Goal: Task Accomplishment & Management: Manage account settings

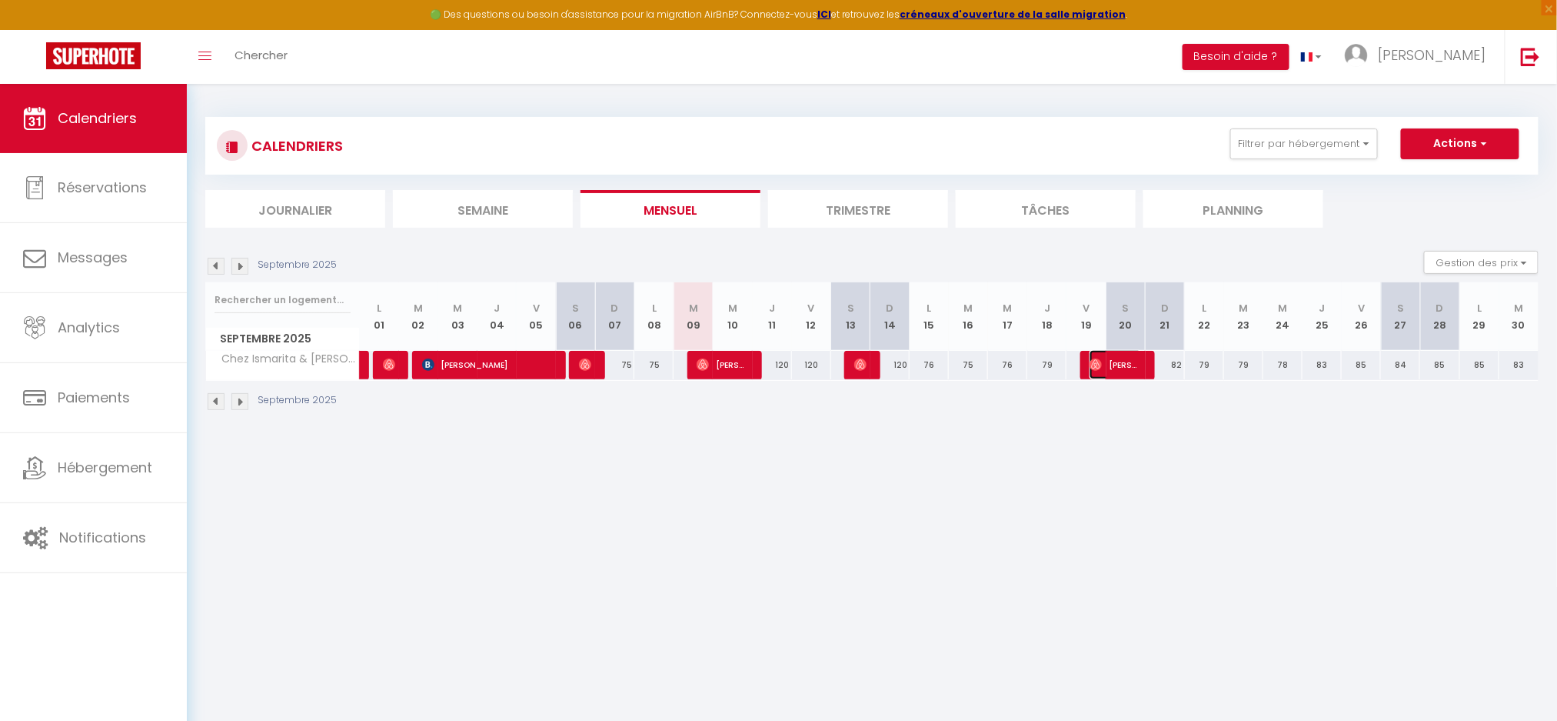
click at [1108, 358] on span "[PERSON_NAME]" at bounding box center [1116, 364] width 52 height 29
select select "OK"
select select "1"
select select "0"
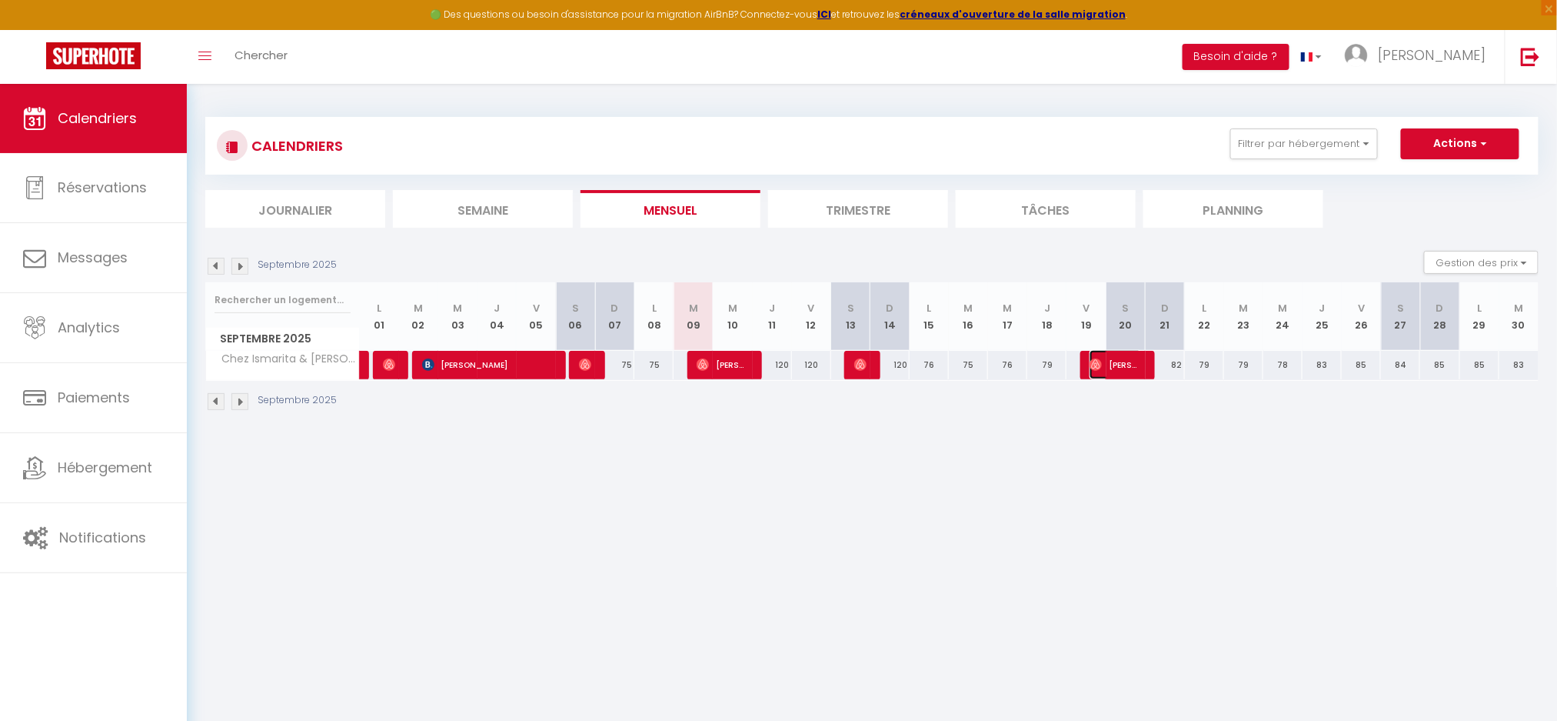
select select "1"
select select
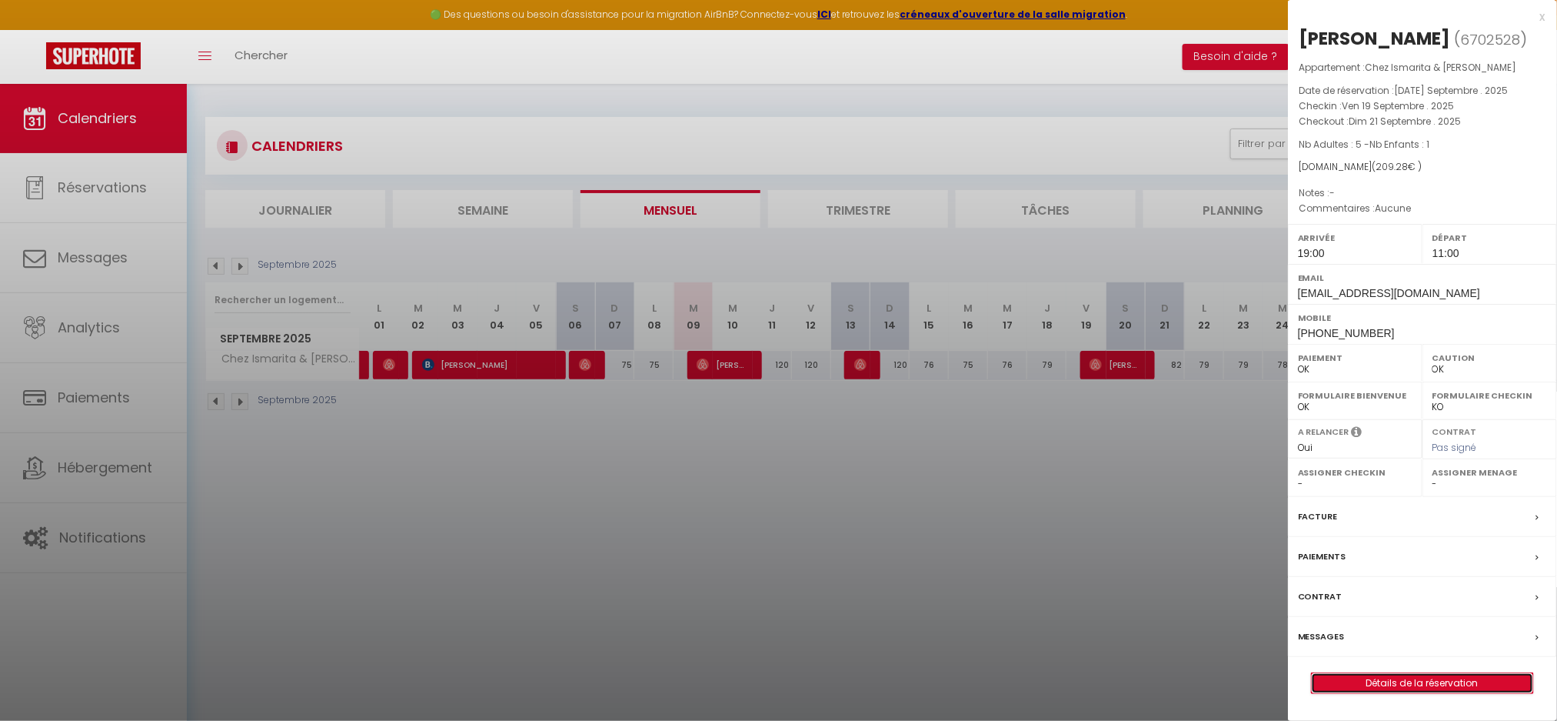
click at [1380, 674] on link "Détails de la réservation" at bounding box center [1422, 683] width 221 height 20
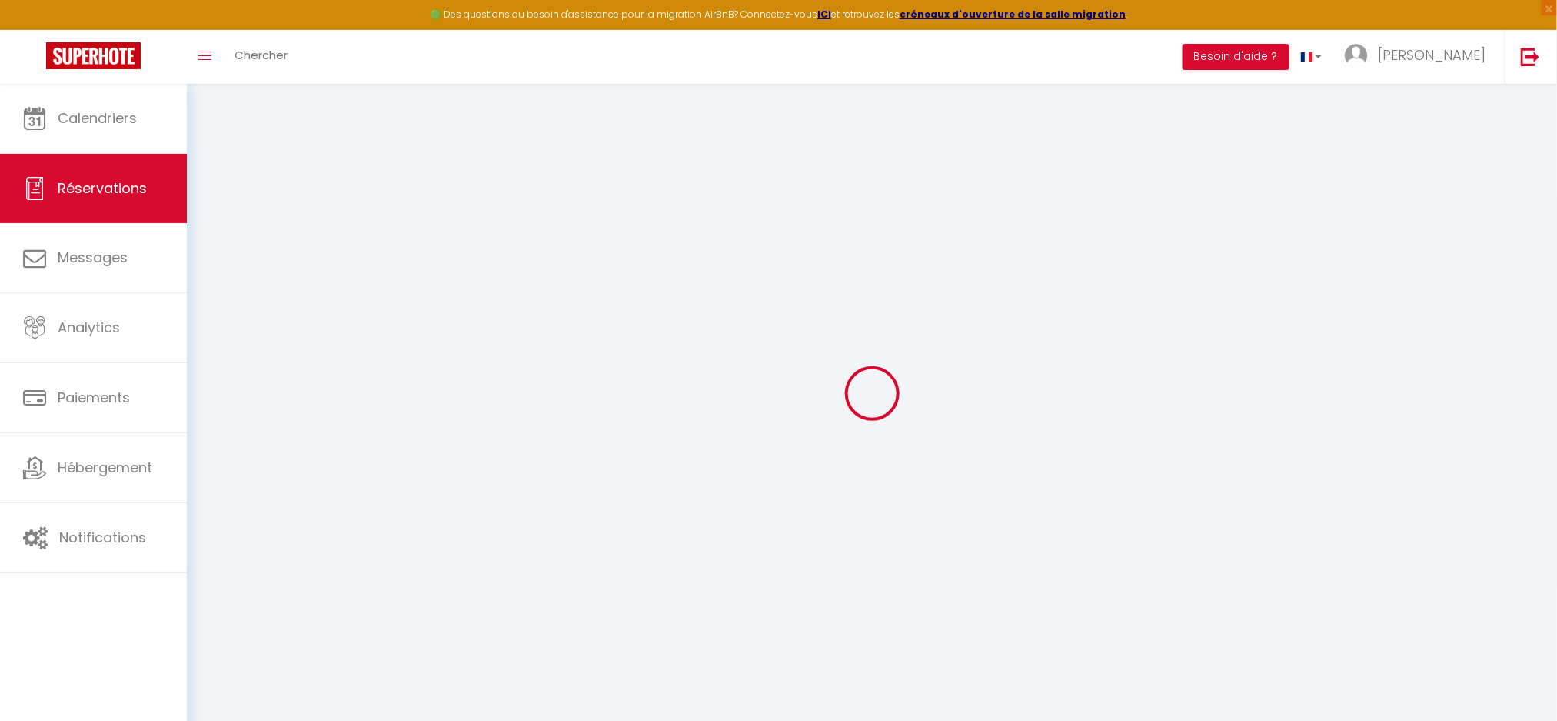
type input "[PERSON_NAME]"
type input "Sarrazi"
type input "[EMAIL_ADDRESS][DOMAIN_NAME]"
type input "[EMAIL_ADDRESS][PERSON_NAME][DOMAIN_NAME]"
type input "[PHONE_NUMBER]"
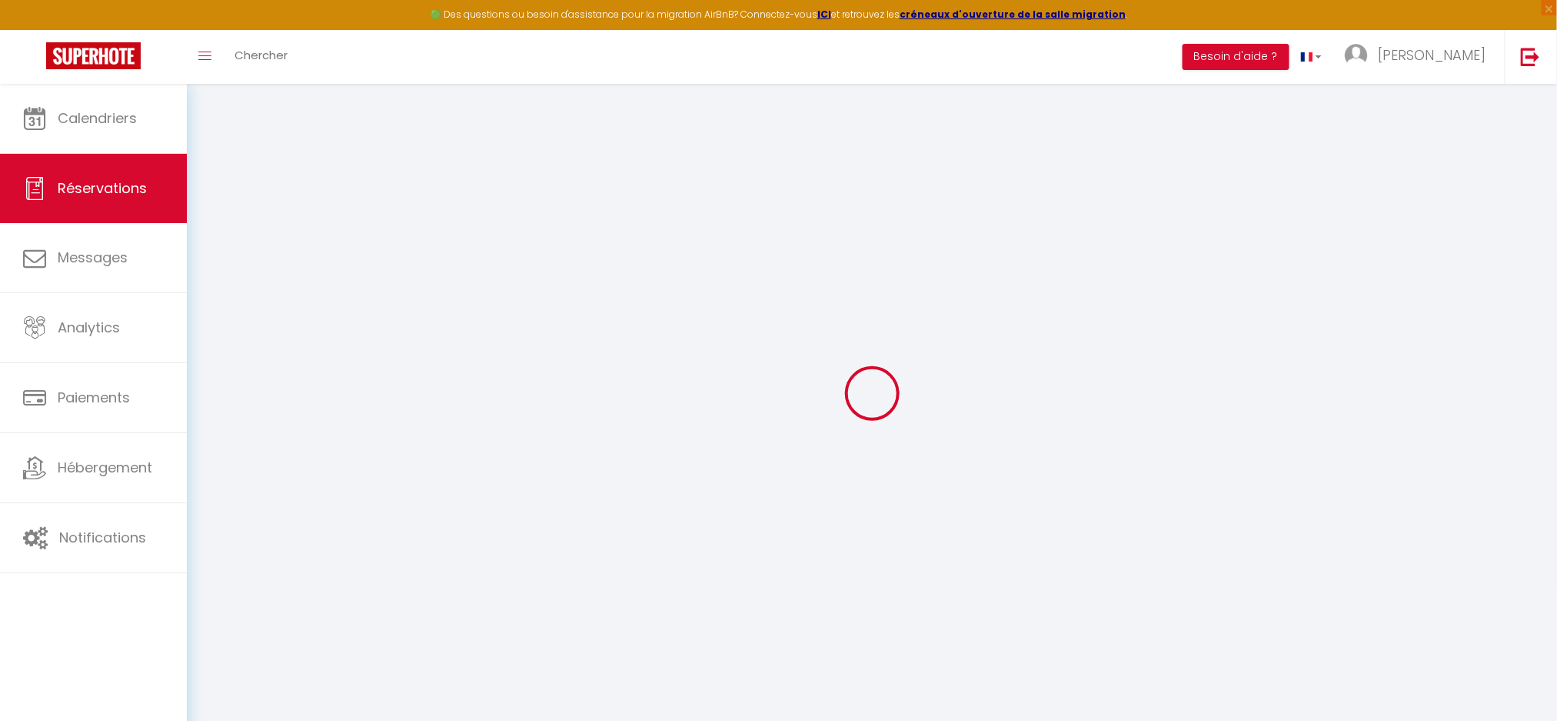
type input "[PHONE_NUMBER]"
select select
type input "28.8"
select select "75266"
select select "1"
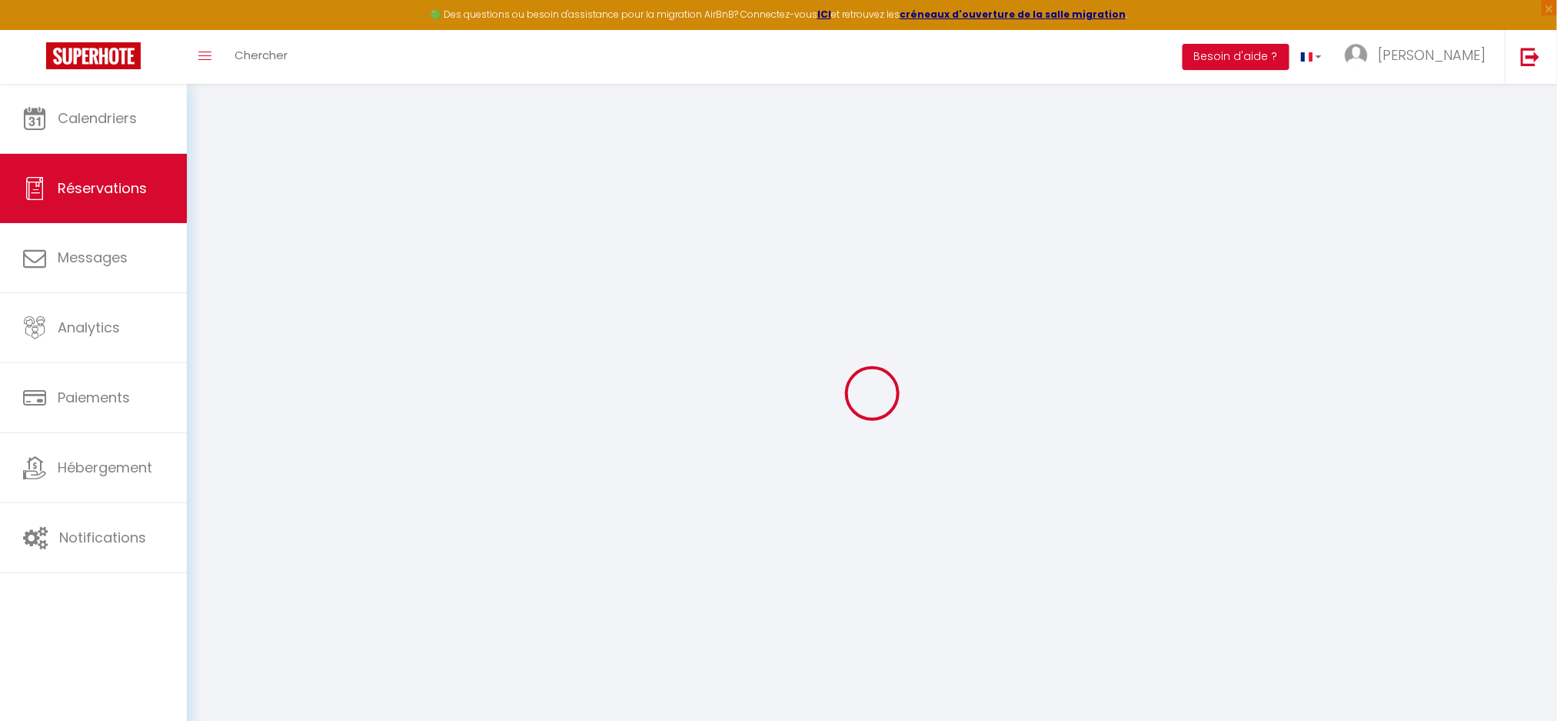
select select
type input "5"
type input "1"
select select "12"
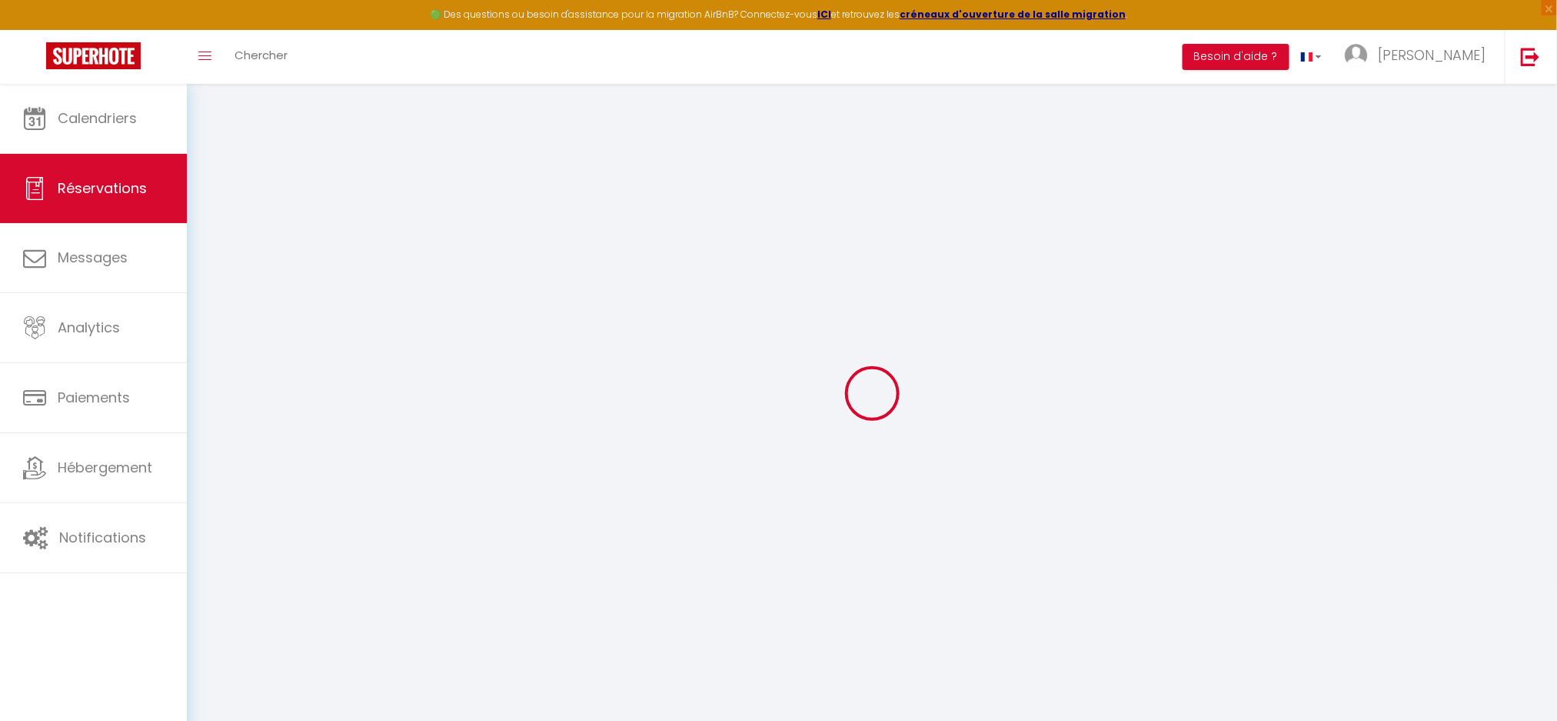
select select
type input "192"
checkbox input "false"
type input "0"
select select "1"
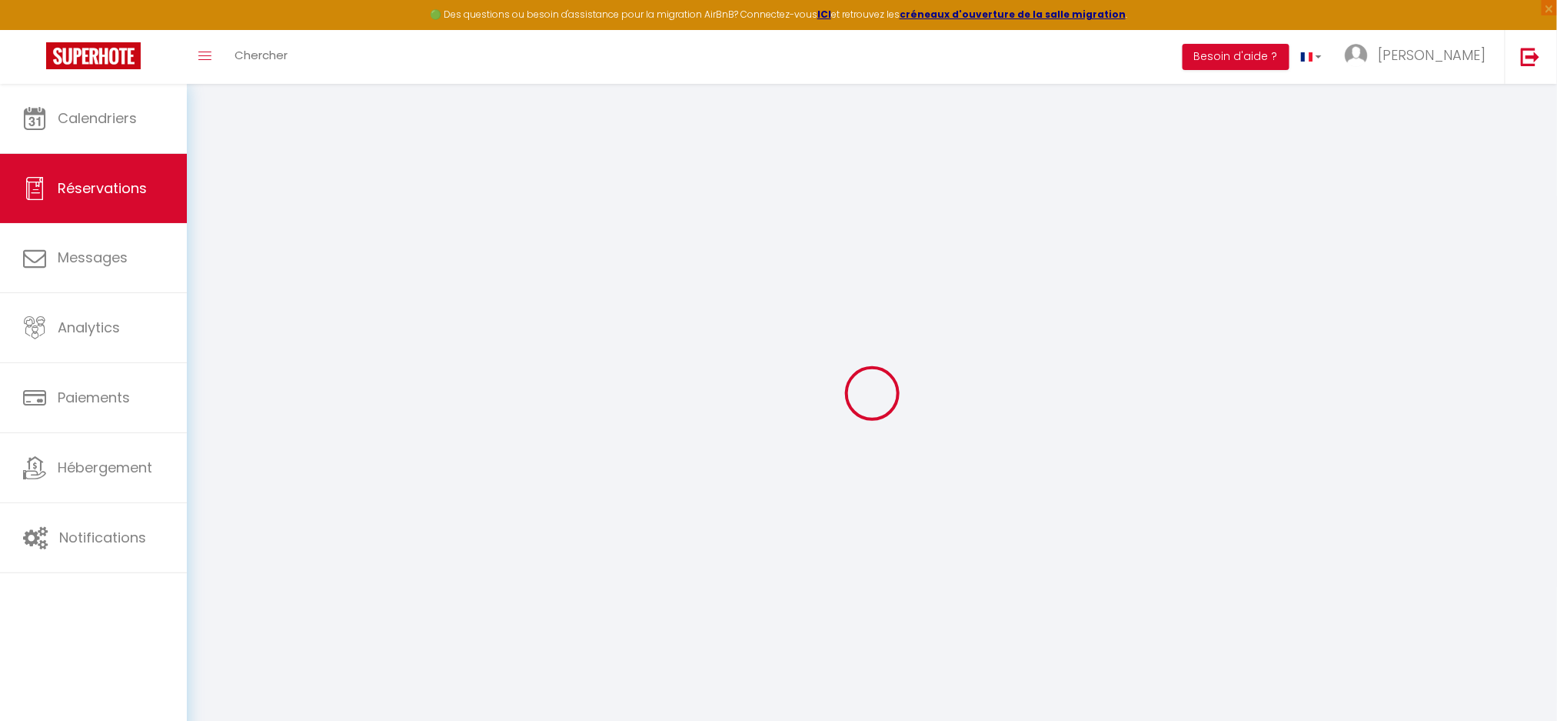
type input "0"
select select
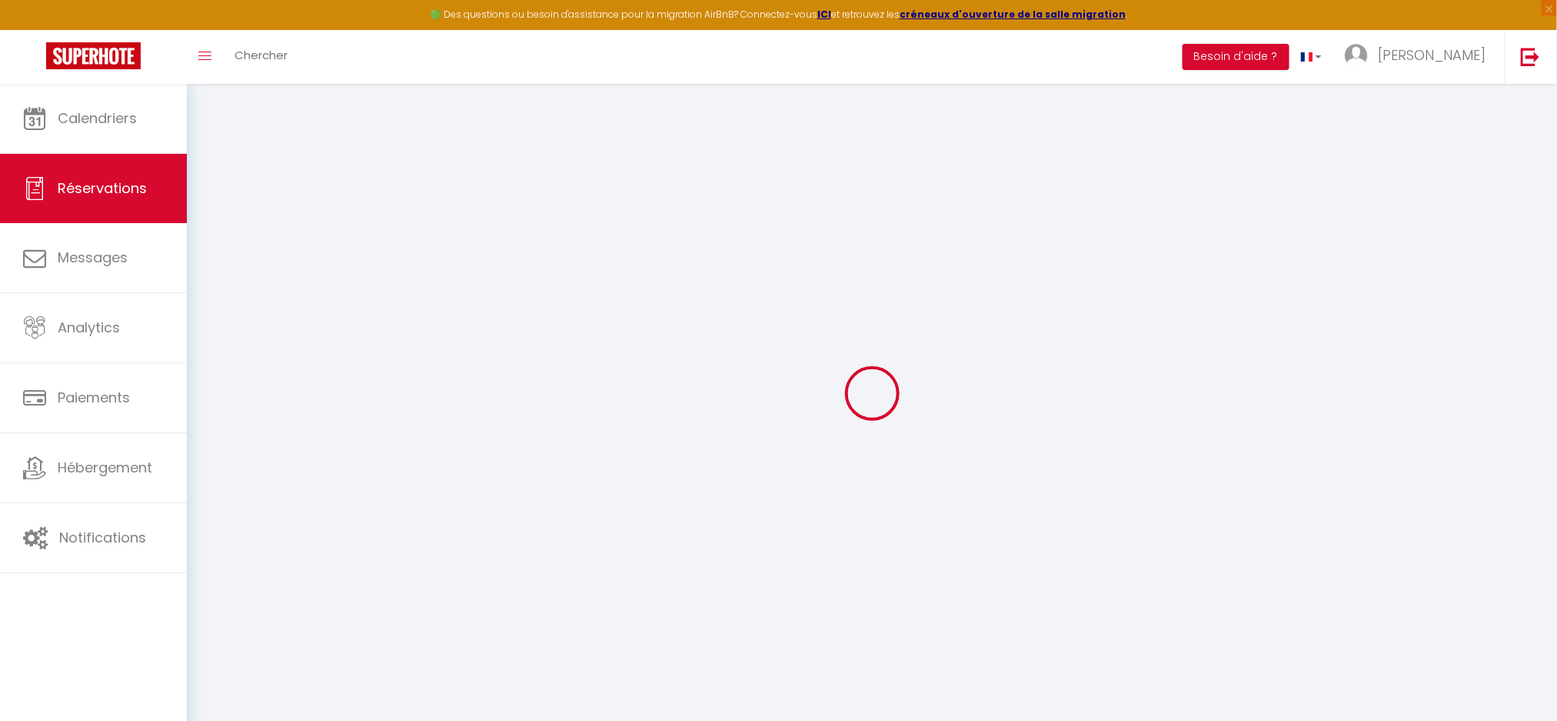
select select
select select "15"
checkbox input "false"
select select
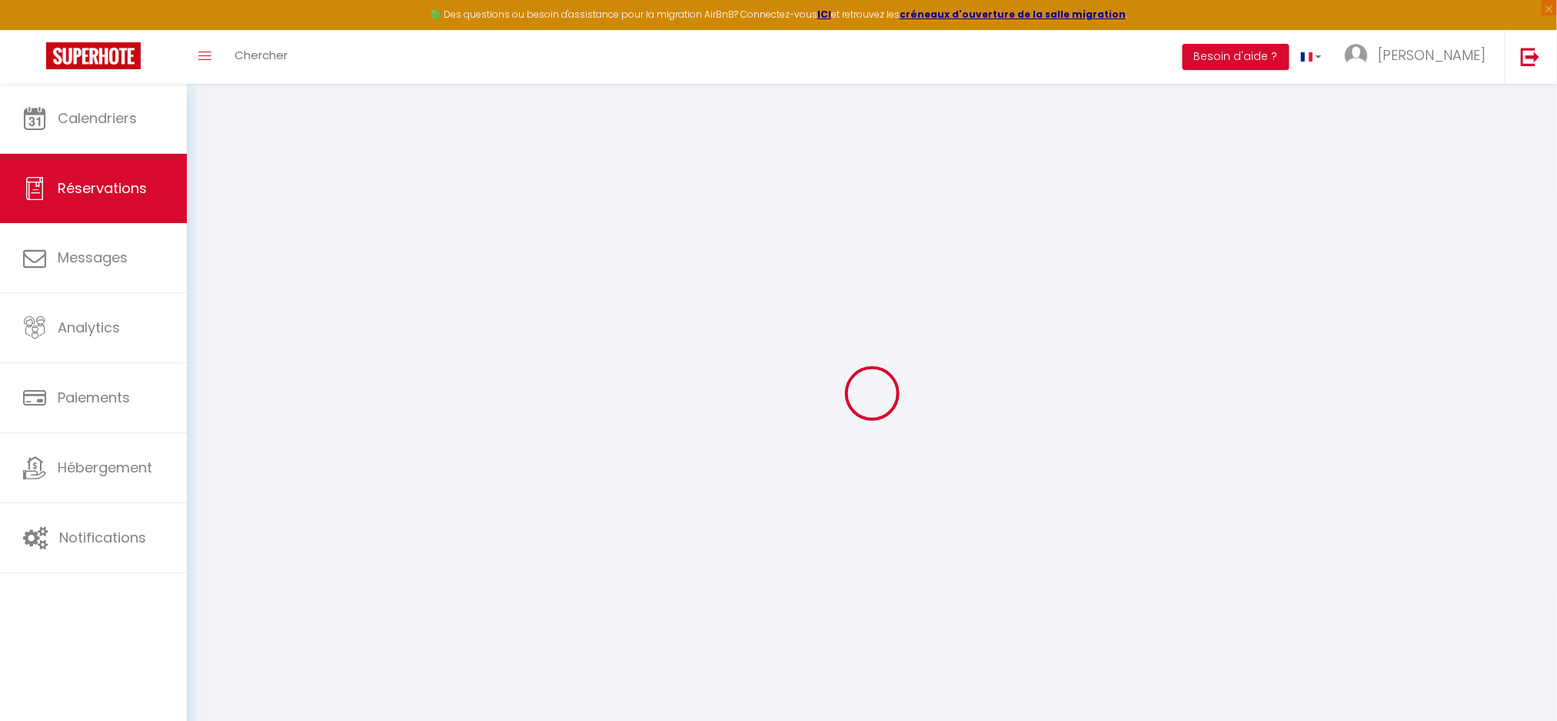
select select
checkbox input "false"
select select
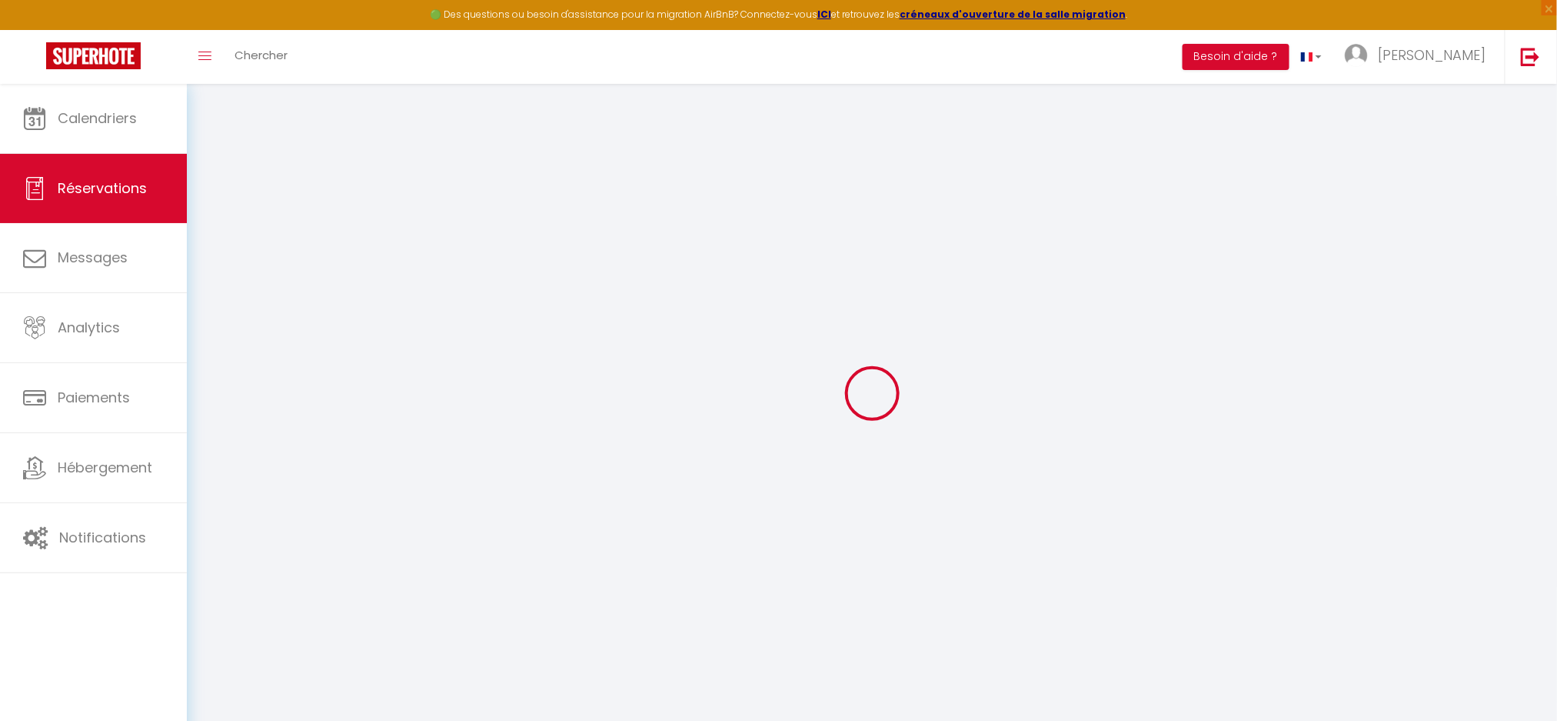
checkbox input "false"
select select
checkbox input "false"
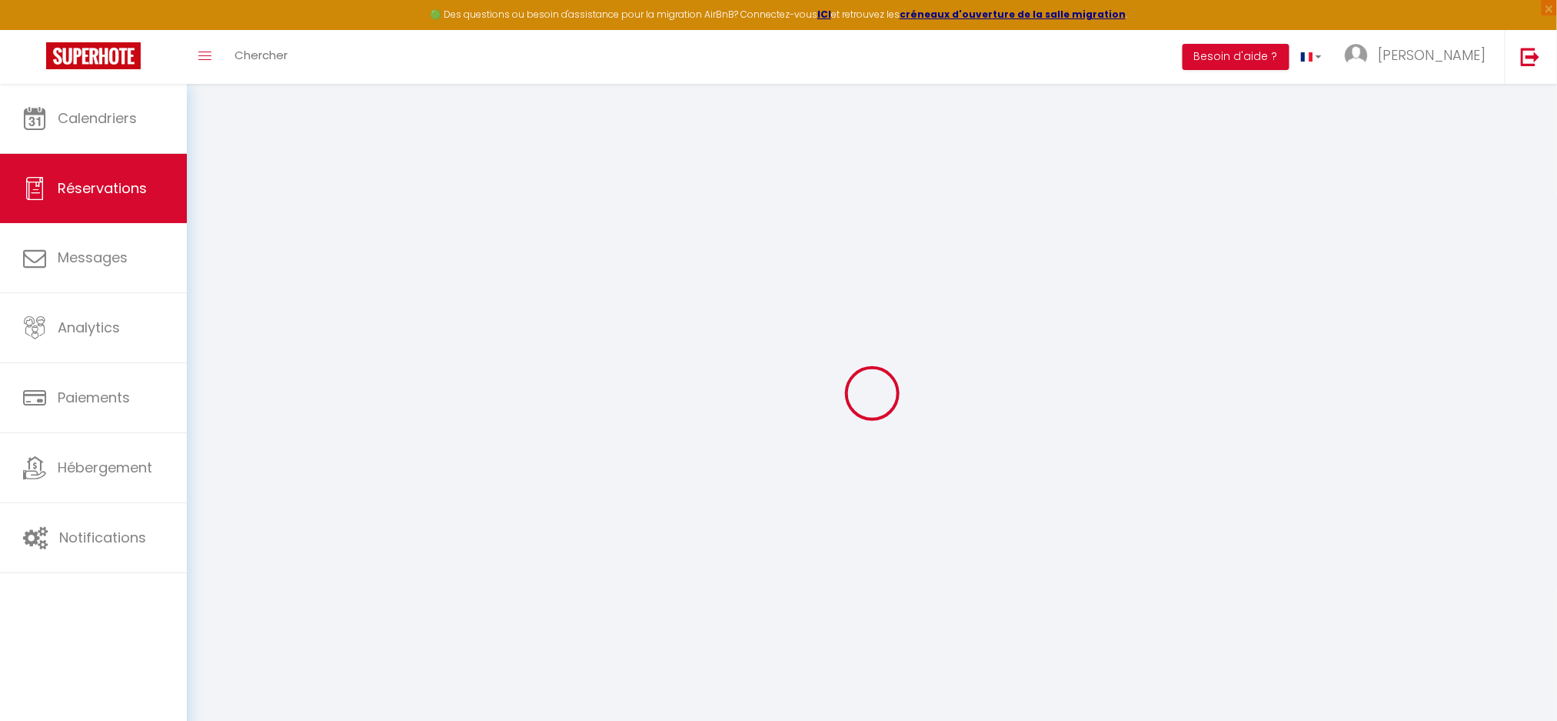
type particulières1 "Aucune"
select select
type input "17.28"
select select
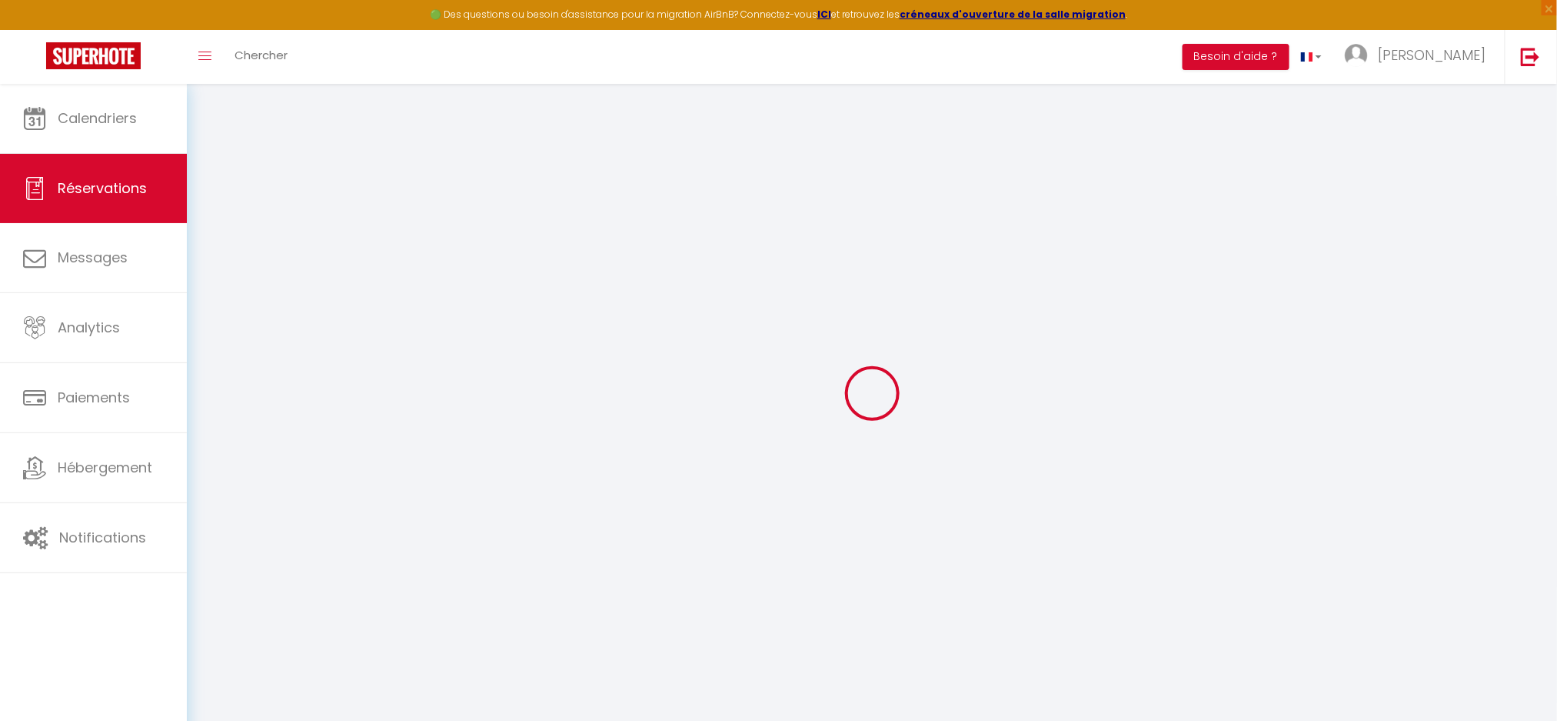
checkbox input "false"
select select
checkbox input "false"
select select "19:00"
select select "11:00"
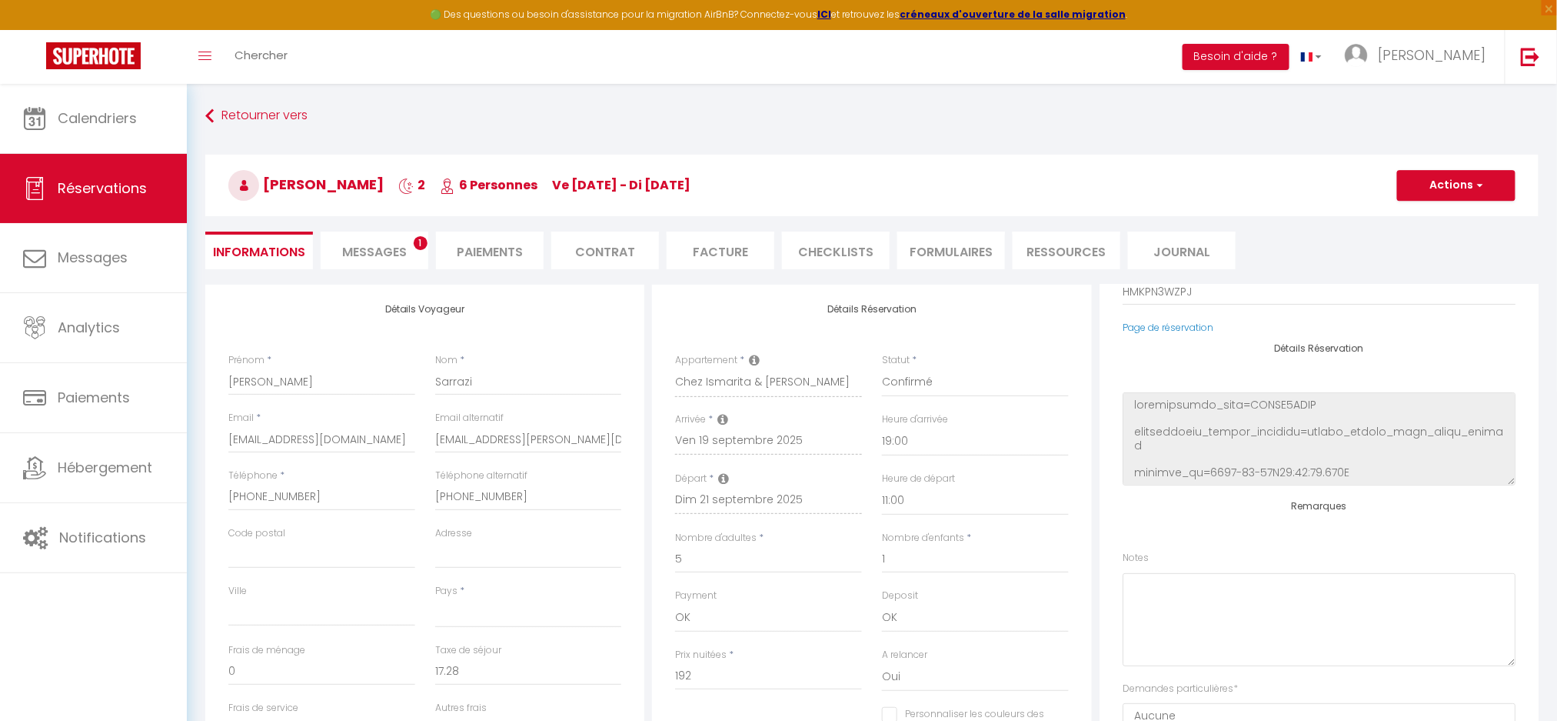
click at [385, 249] on span "Messages" at bounding box center [374, 252] width 65 height 18
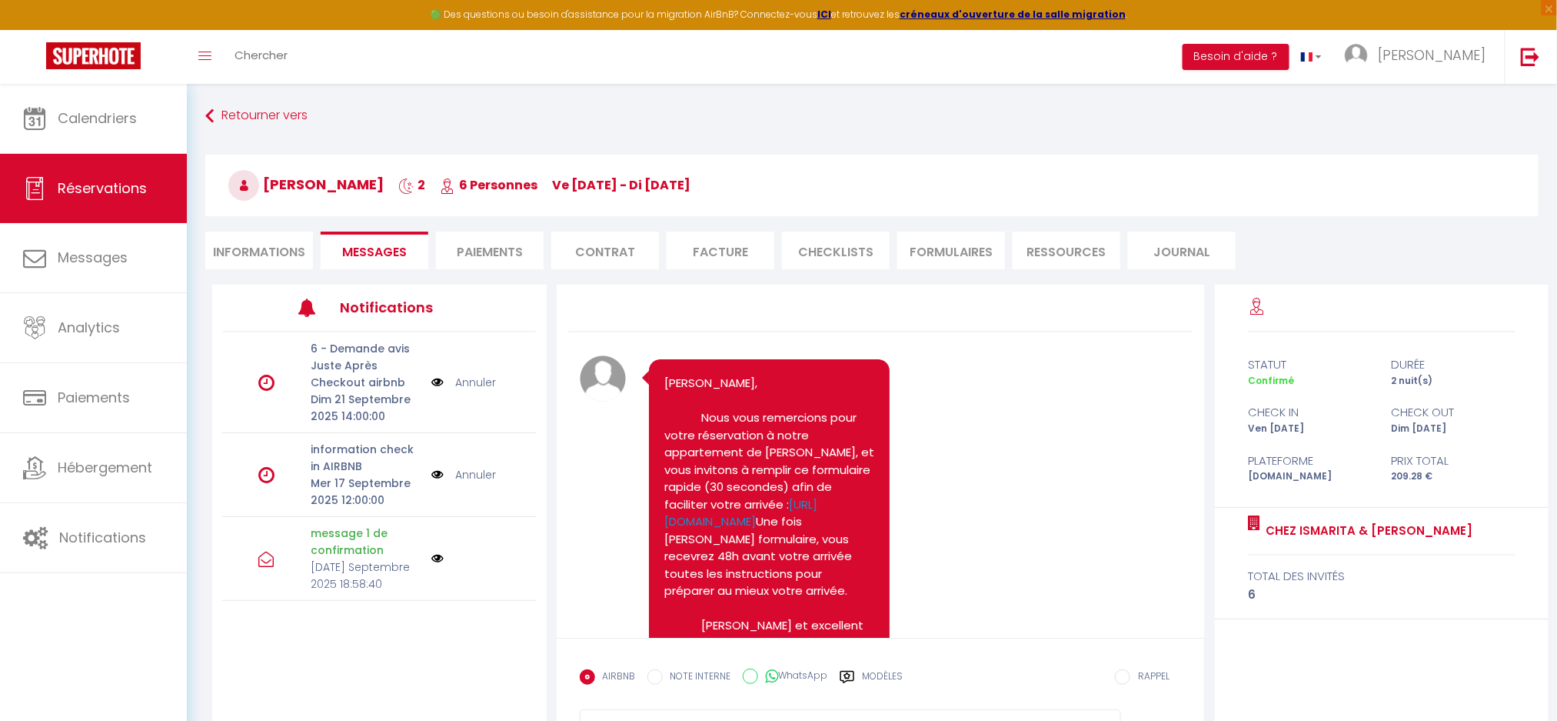
scroll to position [137, 0]
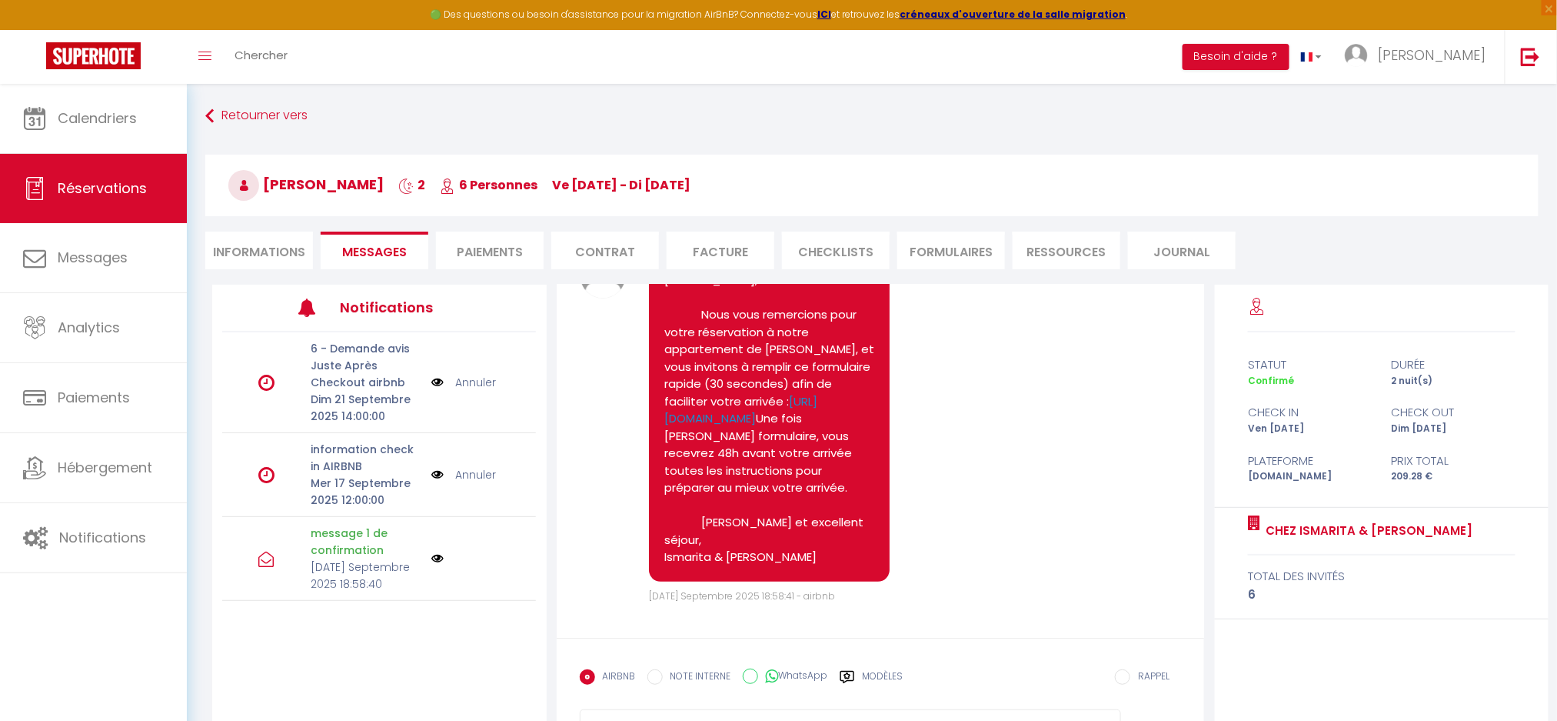
click at [488, 243] on li "Paiements" at bounding box center [490, 250] width 108 height 38
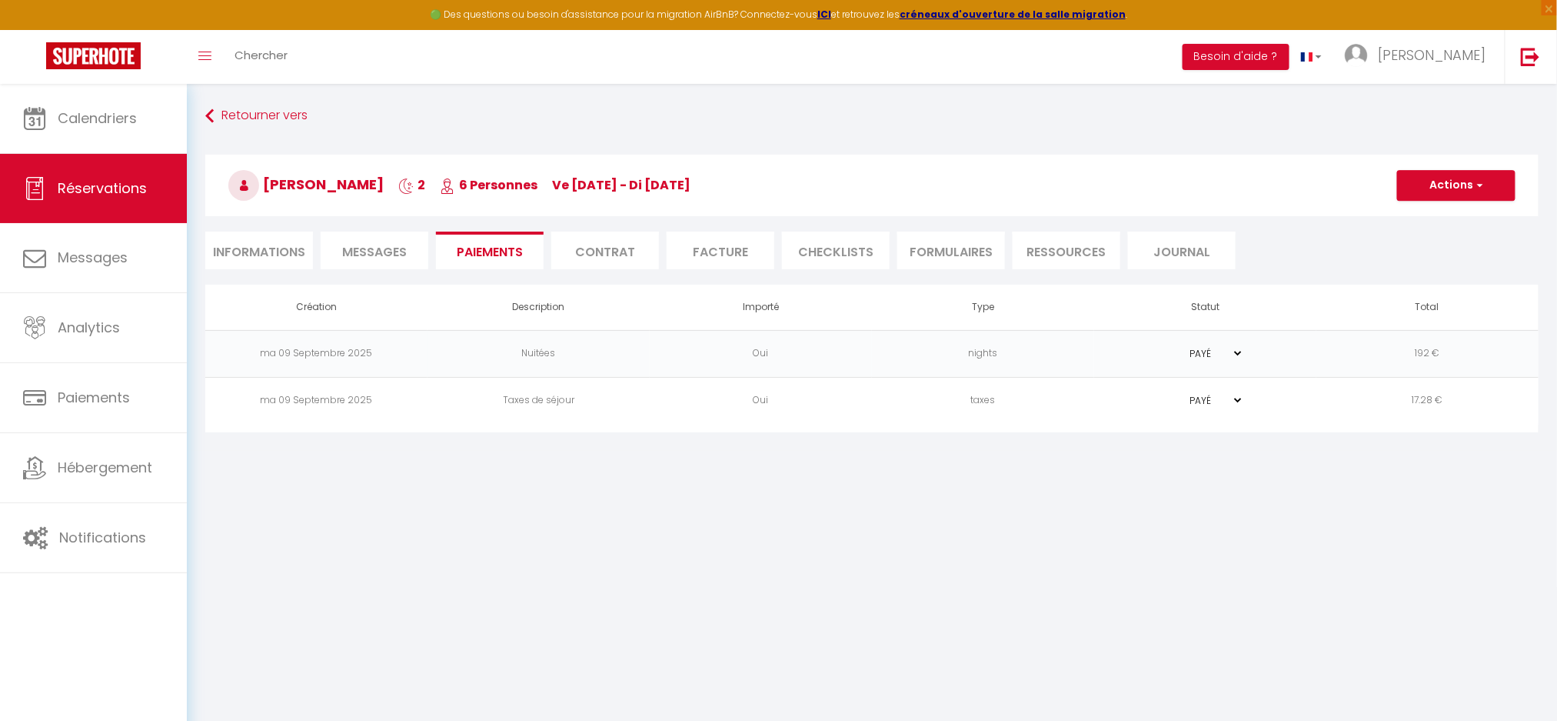
click at [611, 246] on li "Contrat" at bounding box center [605, 250] width 108 height 38
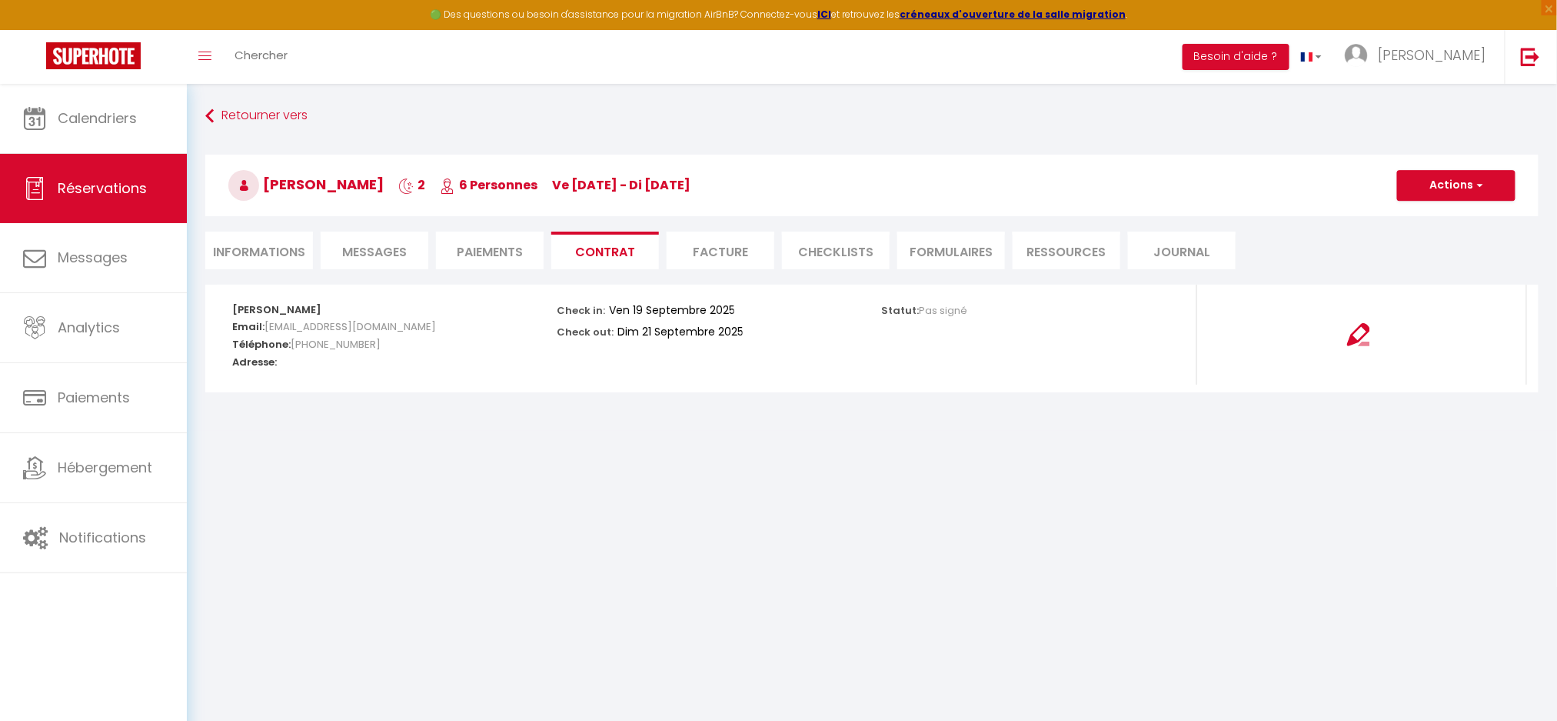
click at [690, 253] on li "Facture" at bounding box center [721, 250] width 108 height 38
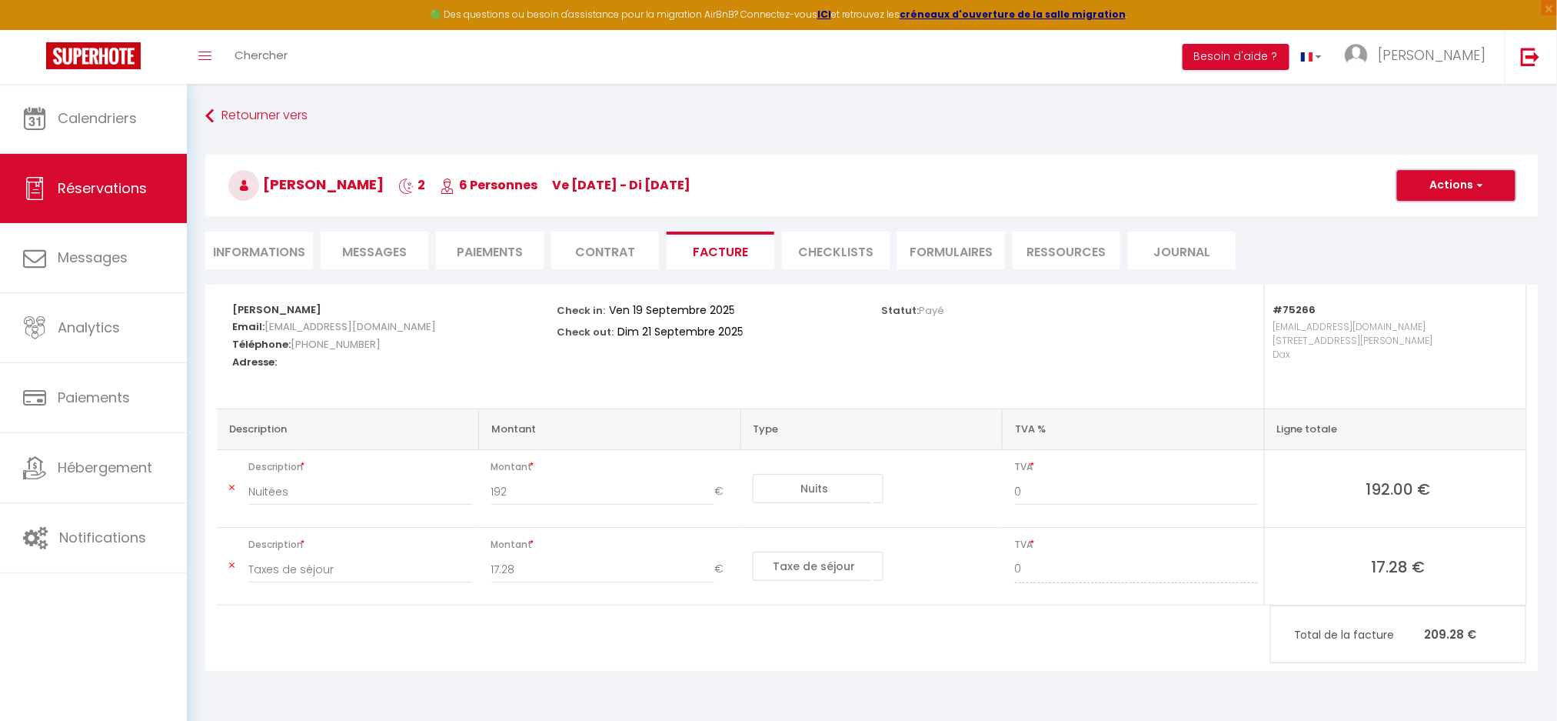
click at [1450, 176] on button "Actions" at bounding box center [1456, 185] width 118 height 31
click at [1430, 233] on link "Aperçu et éditer" at bounding box center [1444, 239] width 129 height 20
click at [967, 255] on li "FORMULAIRES" at bounding box center [951, 250] width 108 height 38
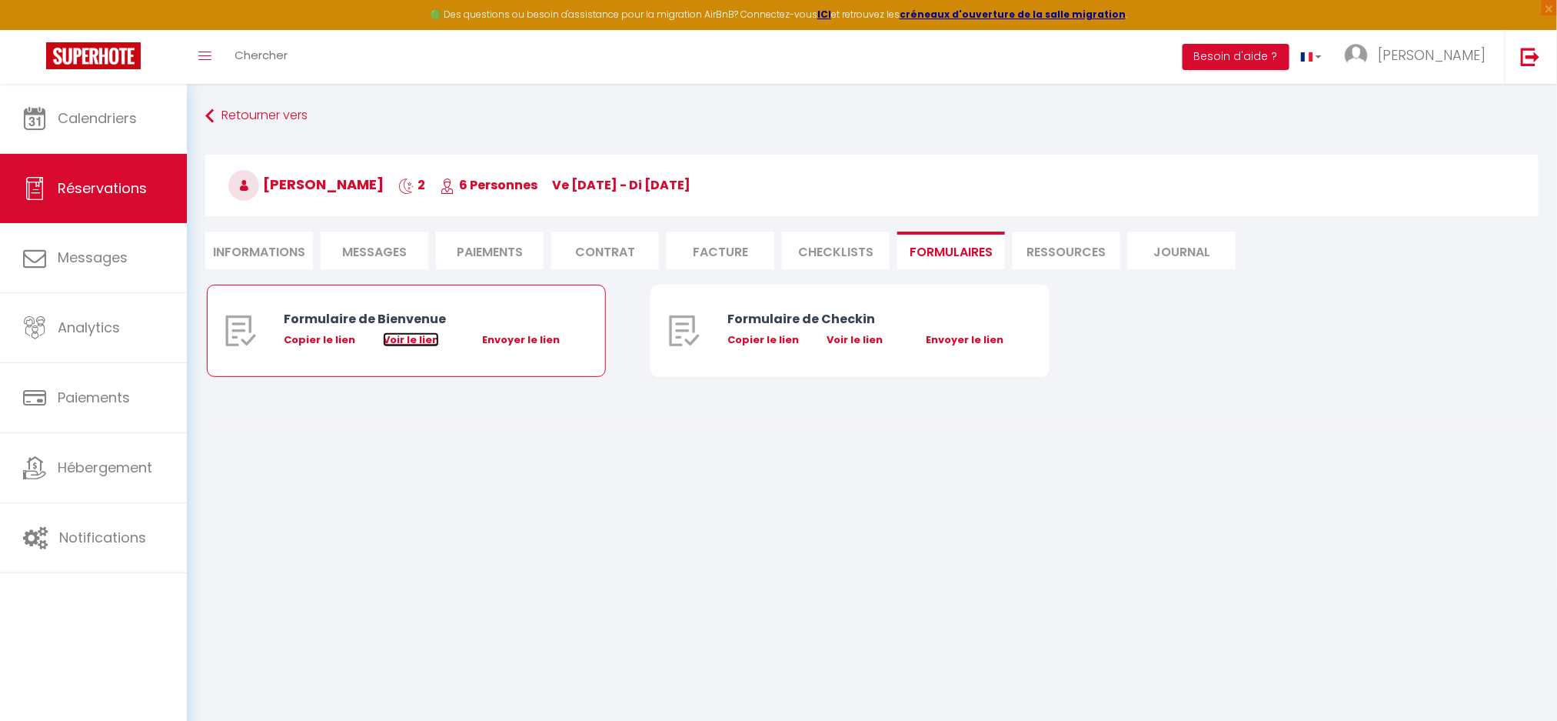
click at [421, 341] on link "Voir le lien" at bounding box center [411, 339] width 56 height 15
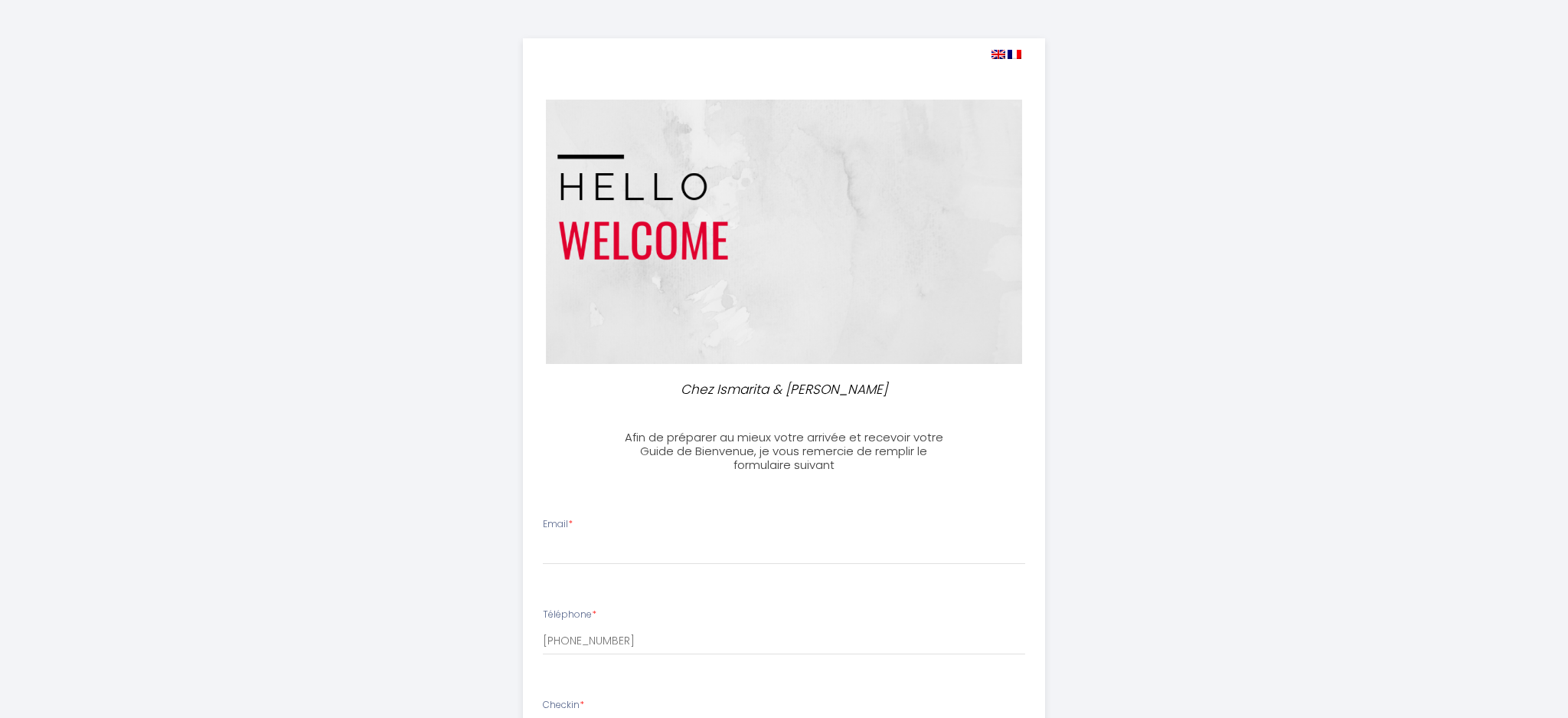
select select
